Goal: Task Accomplishment & Management: Use online tool/utility

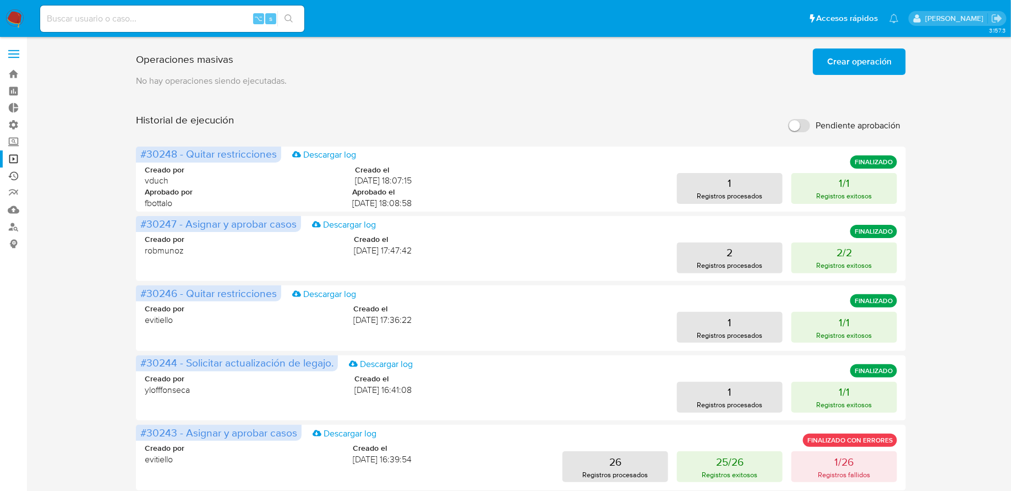
click at [16, 178] on link "Ejecuciones automáticas" at bounding box center [65, 175] width 131 height 17
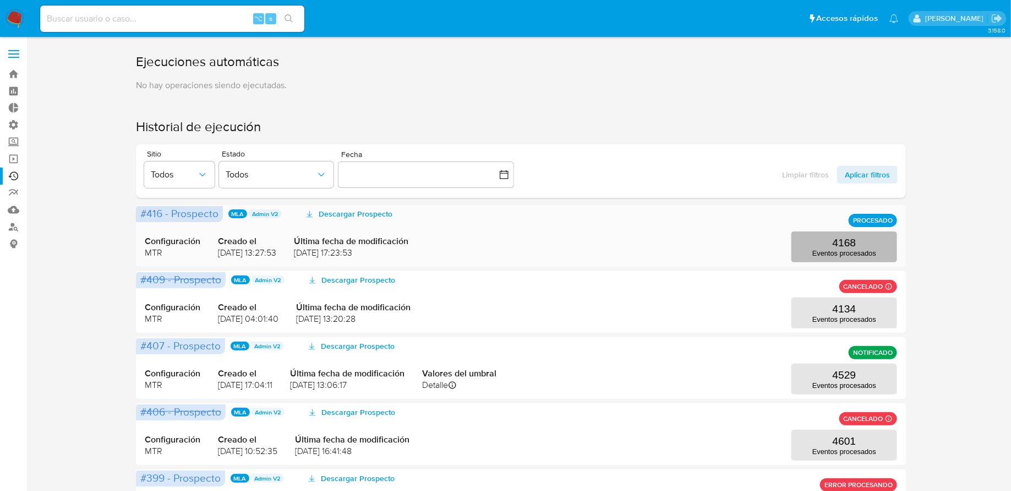
click at [816, 249] on p "Eventos procesados" at bounding box center [845, 253] width 64 height 8
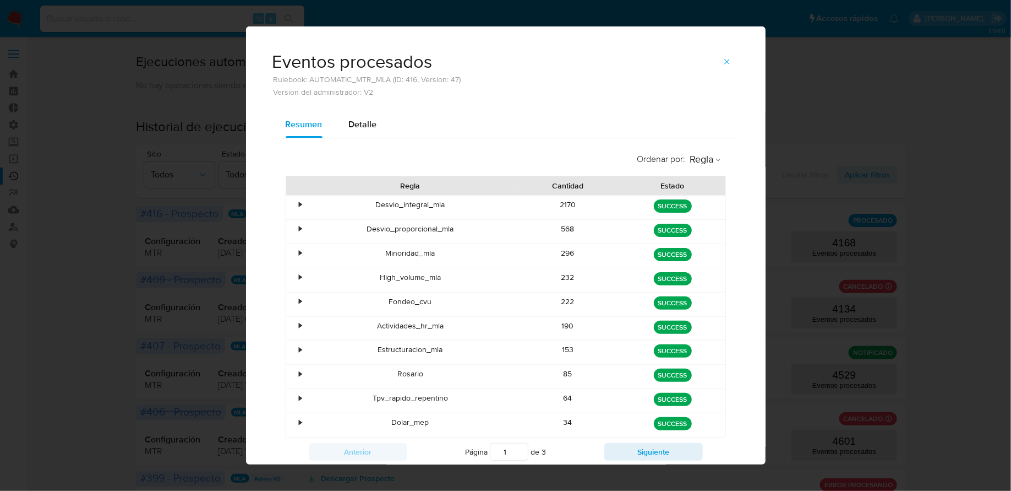
scroll to position [31, 0]
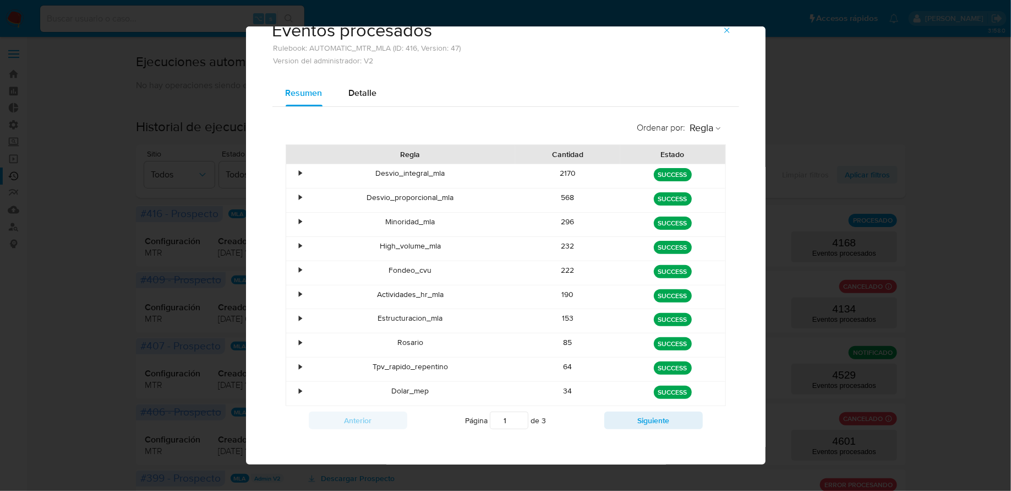
drag, startPoint x: 349, startPoint y: 175, endPoint x: 578, endPoint y: 398, distance: 320.4
click at [578, 398] on div "• Desvio_integral_mla 2170 green SUCCESS • Desvio_proporcional_mla 568 green SU…" at bounding box center [506, 285] width 440 height 242
click at [634, 244] on div "green SUCCESS" at bounding box center [673, 249] width 90 height 16
click at [671, 416] on button "Siguiente" at bounding box center [654, 420] width 99 height 18
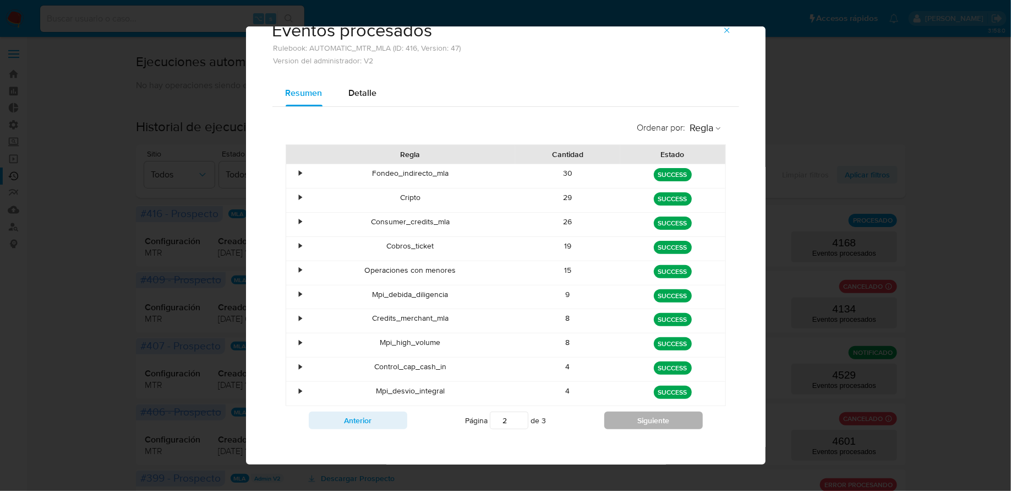
click at [617, 412] on button "Siguiente" at bounding box center [654, 420] width 99 height 18
type input "3"
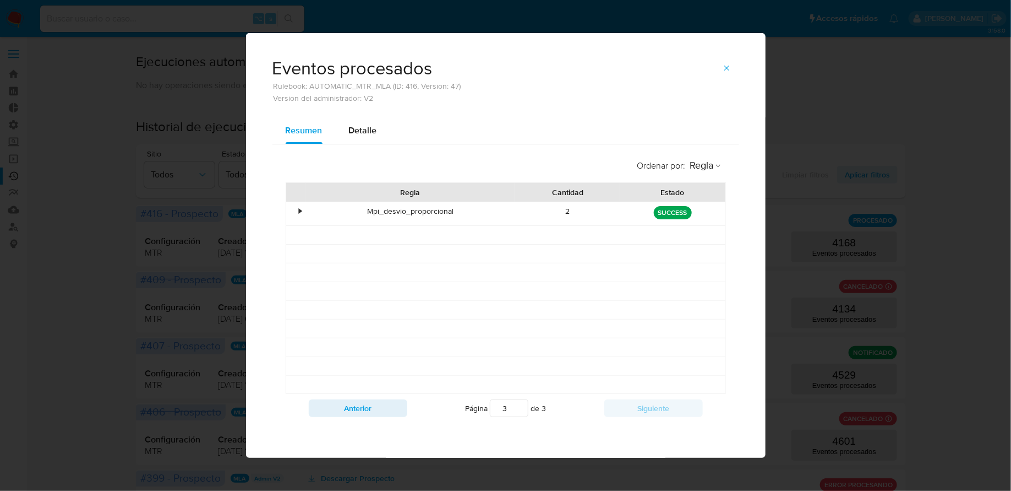
click at [732, 61] on div "Eventos procesados Rulebook: AUTOMATIC_MTR_MLA (ID: 416, Version: 47) Version d…" at bounding box center [506, 80] width 467 height 43
click at [730, 72] on icon "button" at bounding box center [727, 68] width 9 height 9
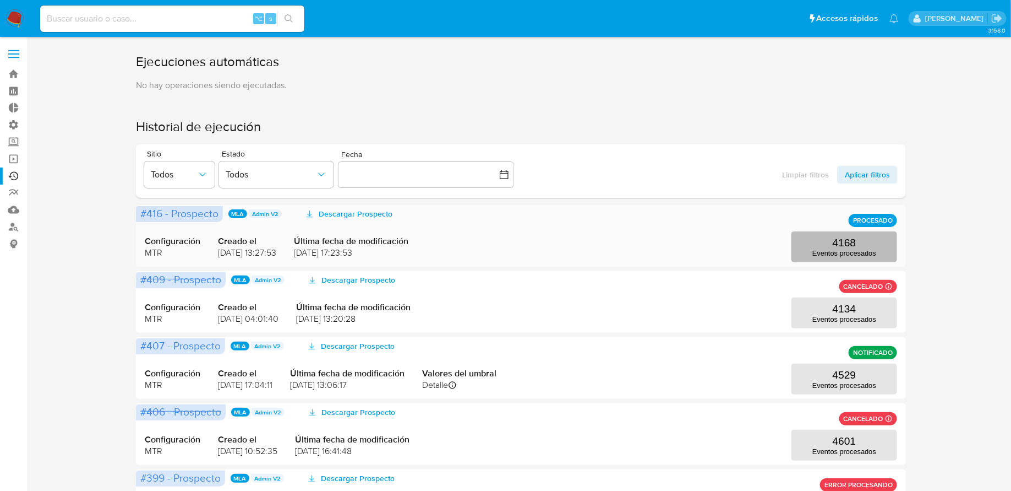
click at [826, 245] on button "4168 Eventos procesados" at bounding box center [845, 246] width 106 height 31
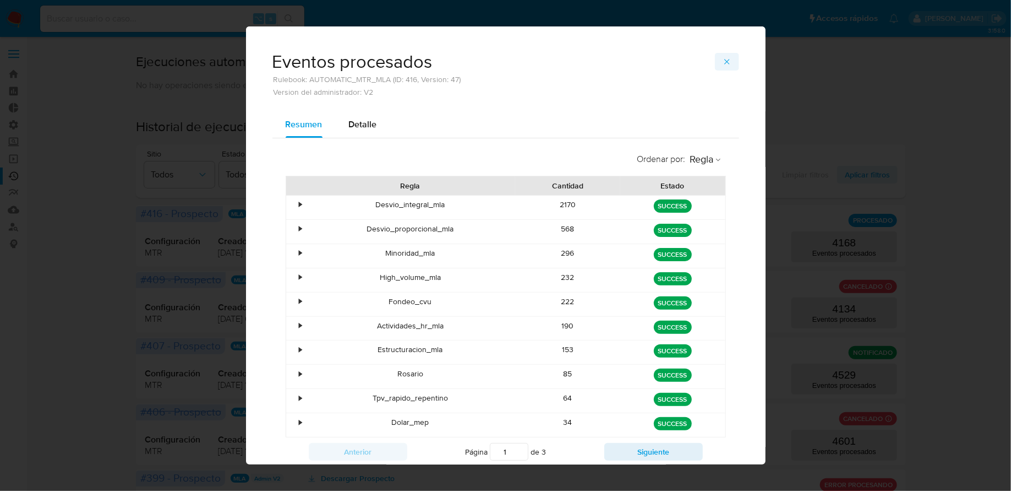
click at [731, 53] on button "button" at bounding box center [727, 62] width 24 height 18
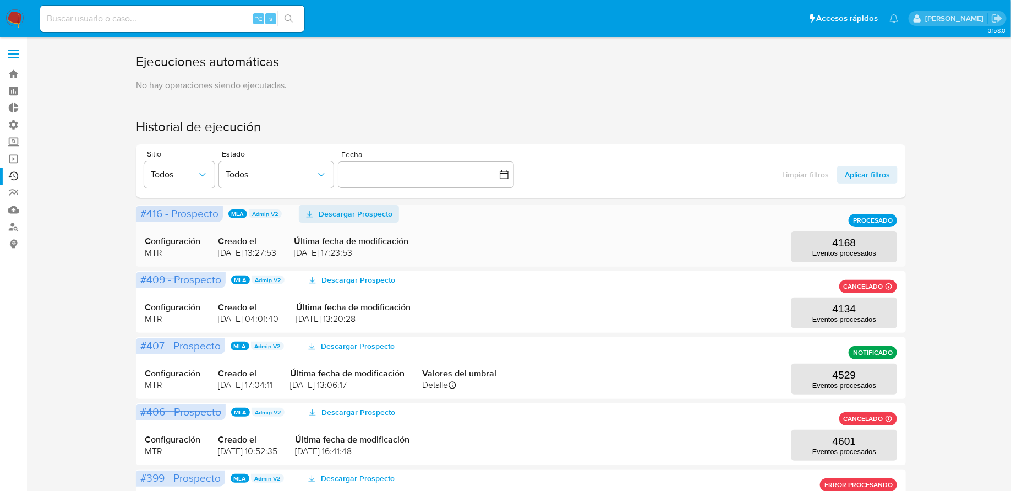
click at [333, 219] on span "Descargar Prospecto" at bounding box center [356, 214] width 74 height 18
